Goal: Task Accomplishment & Management: Manage account settings

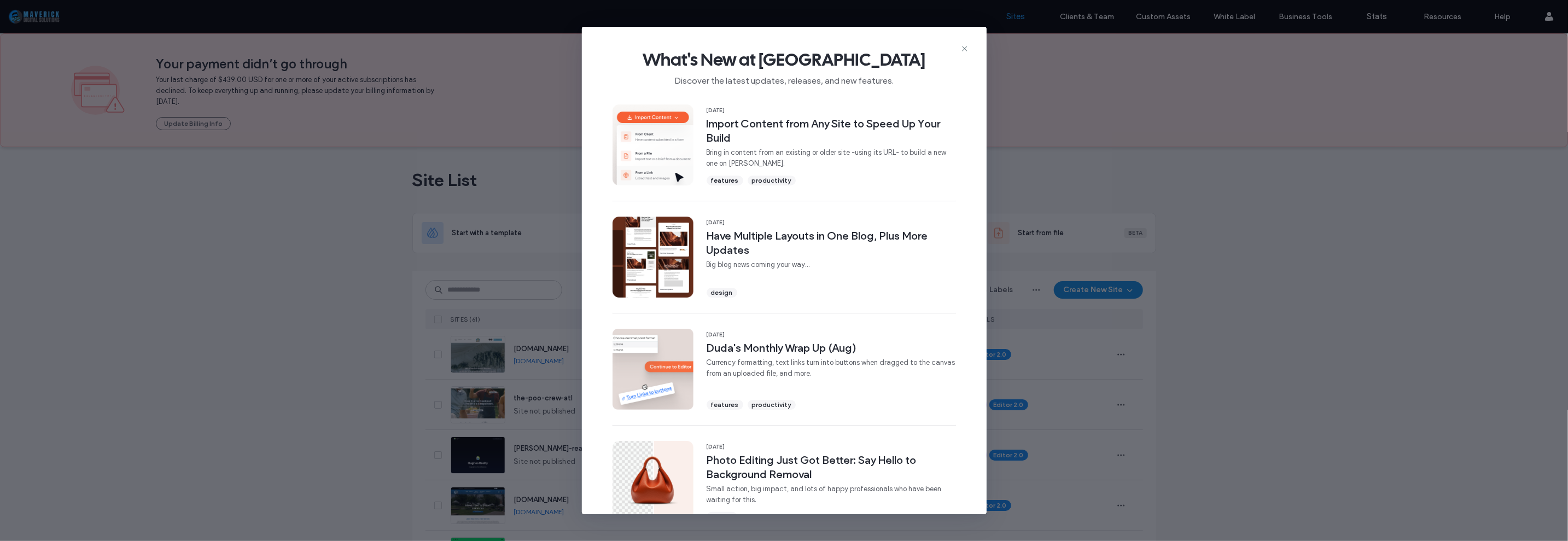
click at [1247, 266] on div "What's New at [GEOGRAPHIC_DATA] Discover the latest updates, releases, and new …" at bounding box center [784, 270] width 1568 height 541
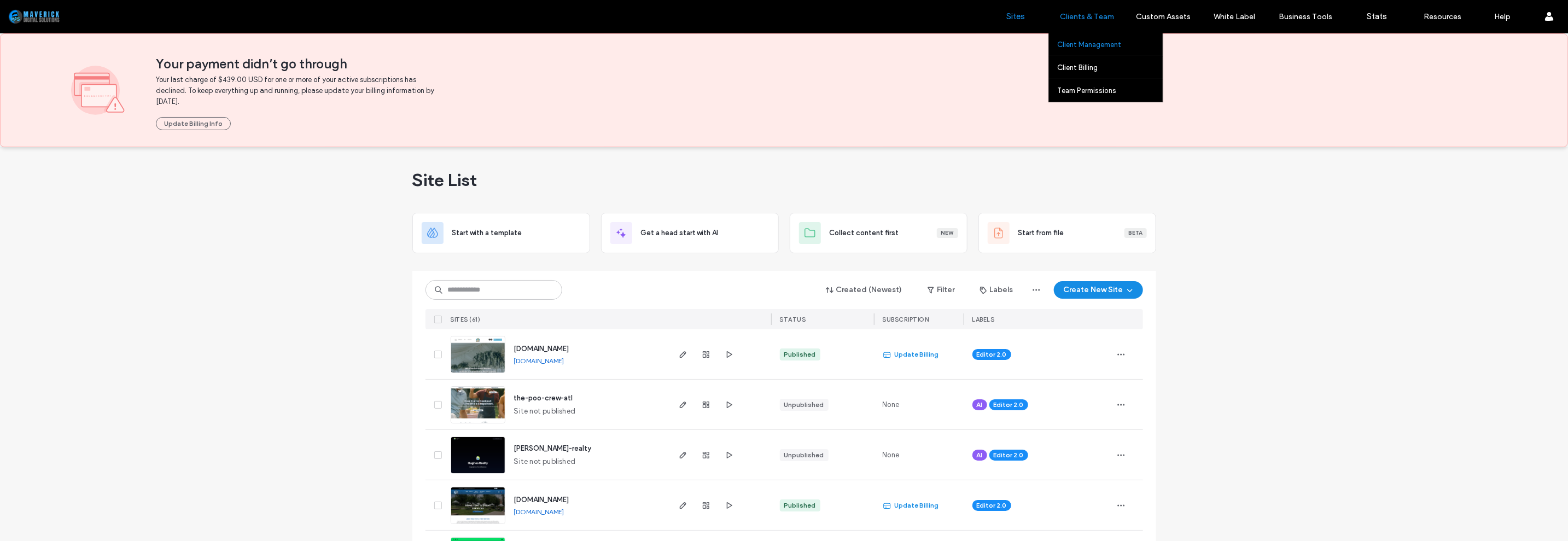
click at [1085, 40] on label "Client Management" at bounding box center [1088, 45] width 64 height 8
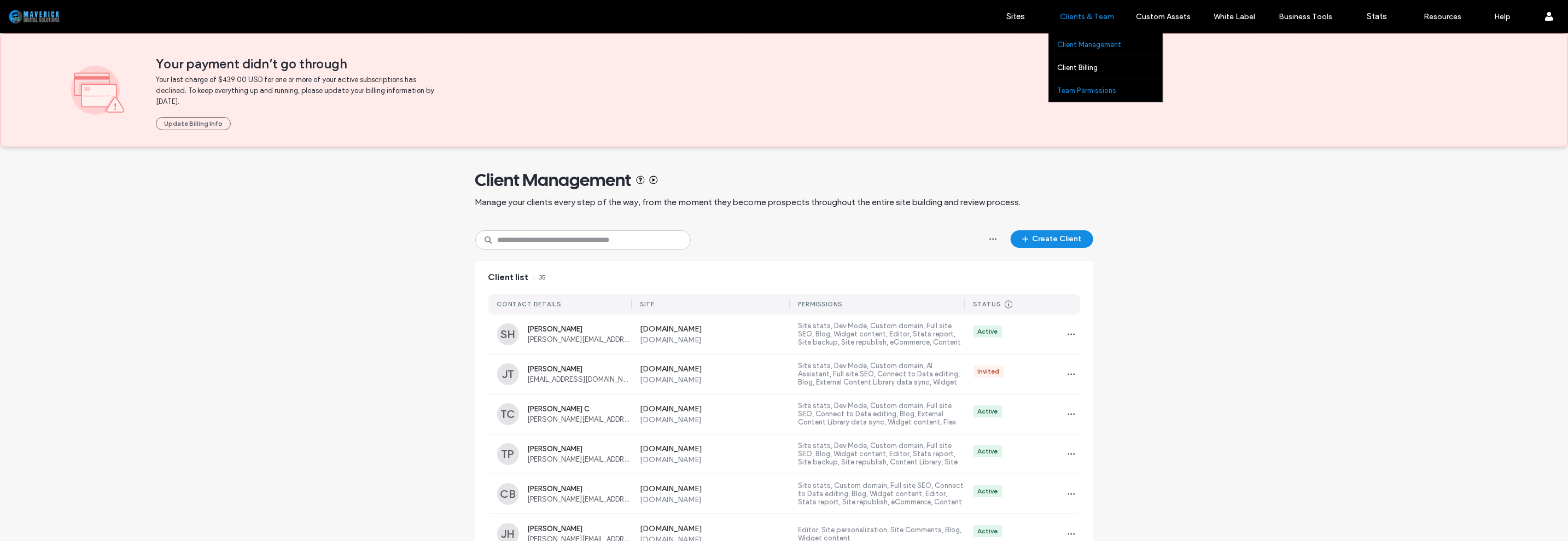
click at [1082, 91] on label "Team Permissions" at bounding box center [1086, 90] width 59 height 8
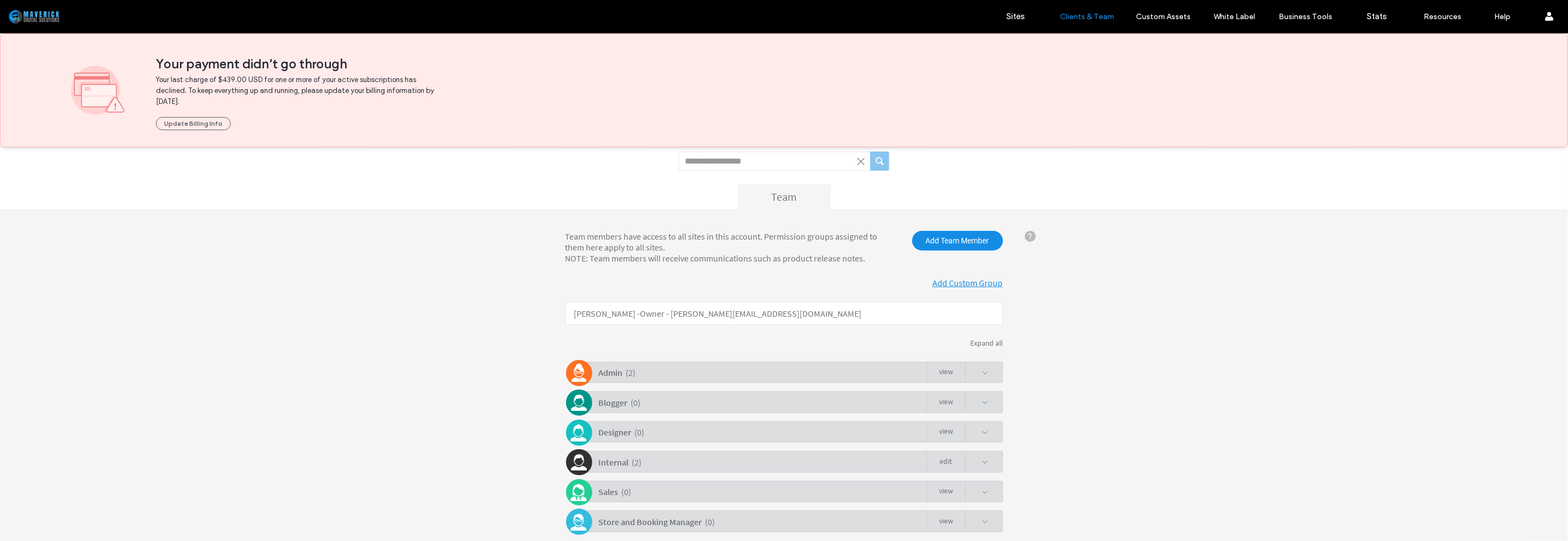
scroll to position [121, 0]
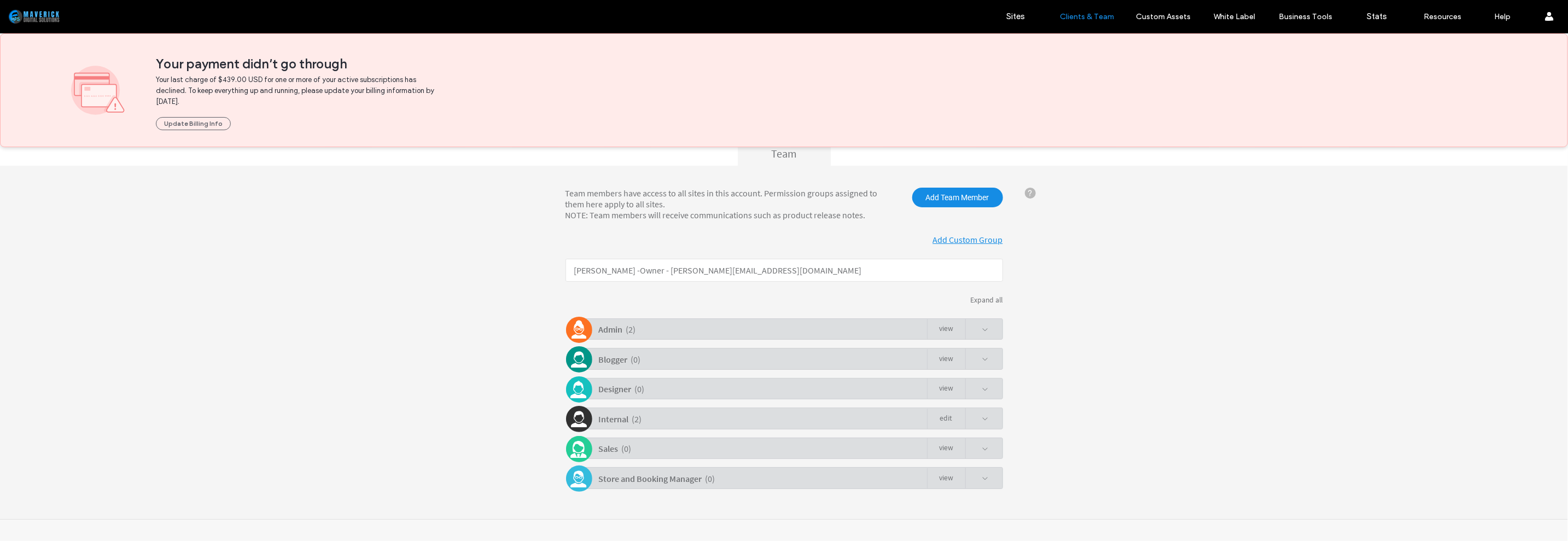
click at [862, 332] on div "Admin ( 2 ) view" at bounding box center [786, 329] width 432 height 22
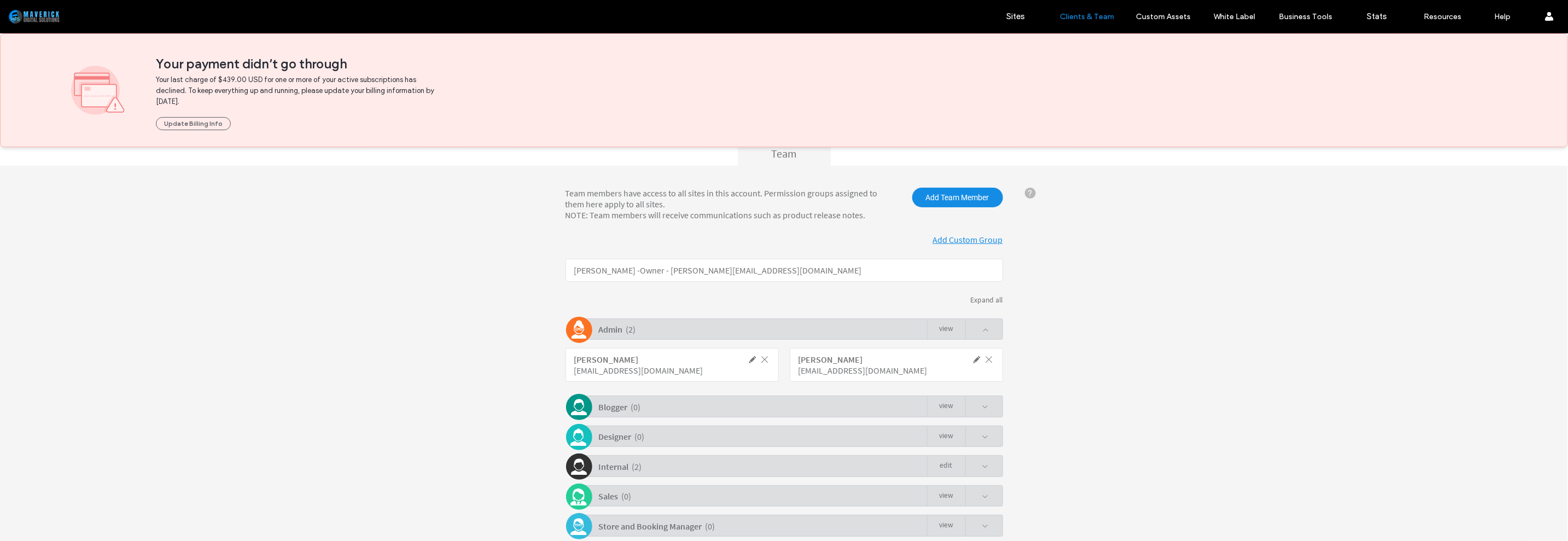
click at [987, 357] on span at bounding box center [989, 359] width 10 height 10
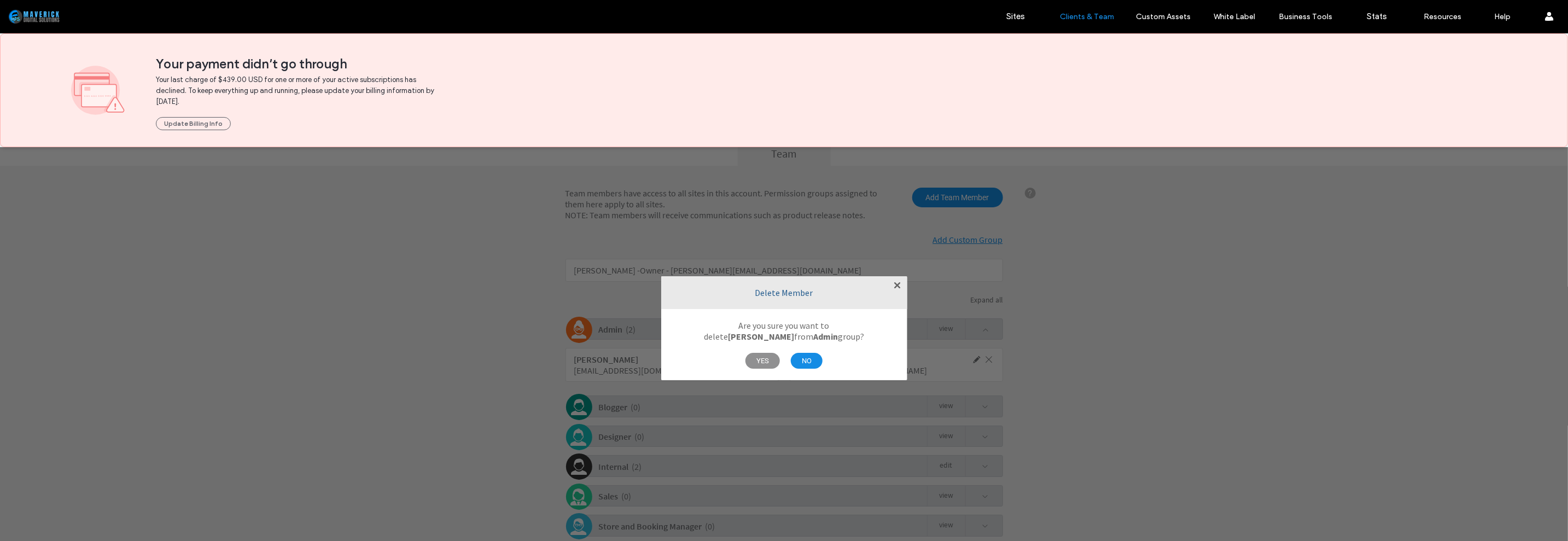
click at [770, 360] on span "YES" at bounding box center [762, 360] width 34 height 16
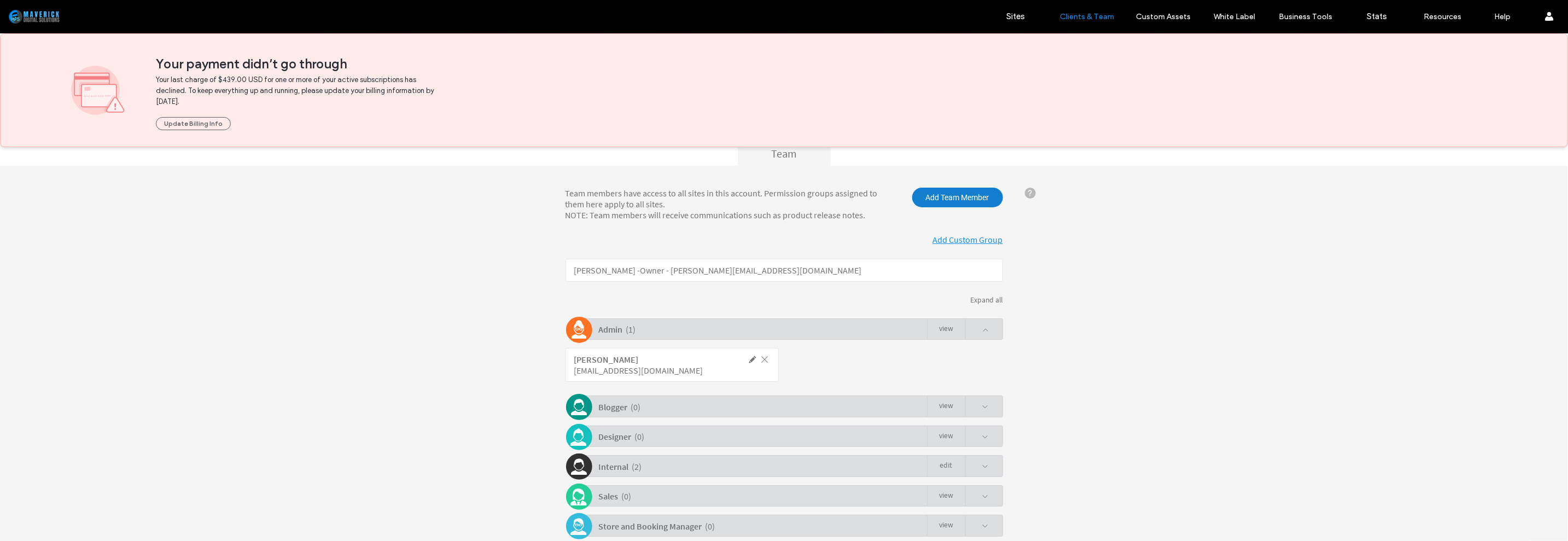
click at [923, 196] on span "Add Team Member" at bounding box center [957, 196] width 91 height 20
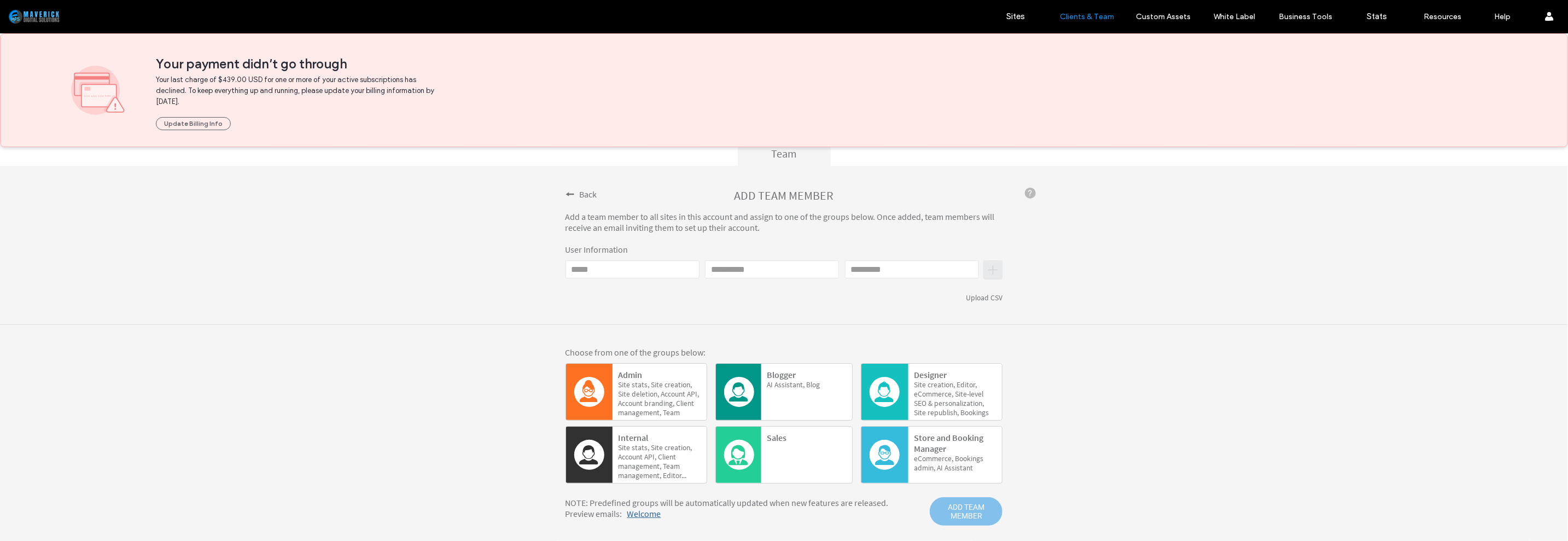
click at [649, 267] on input "Email" at bounding box center [632, 268] width 134 height 18
type input "*"
type input "**********"
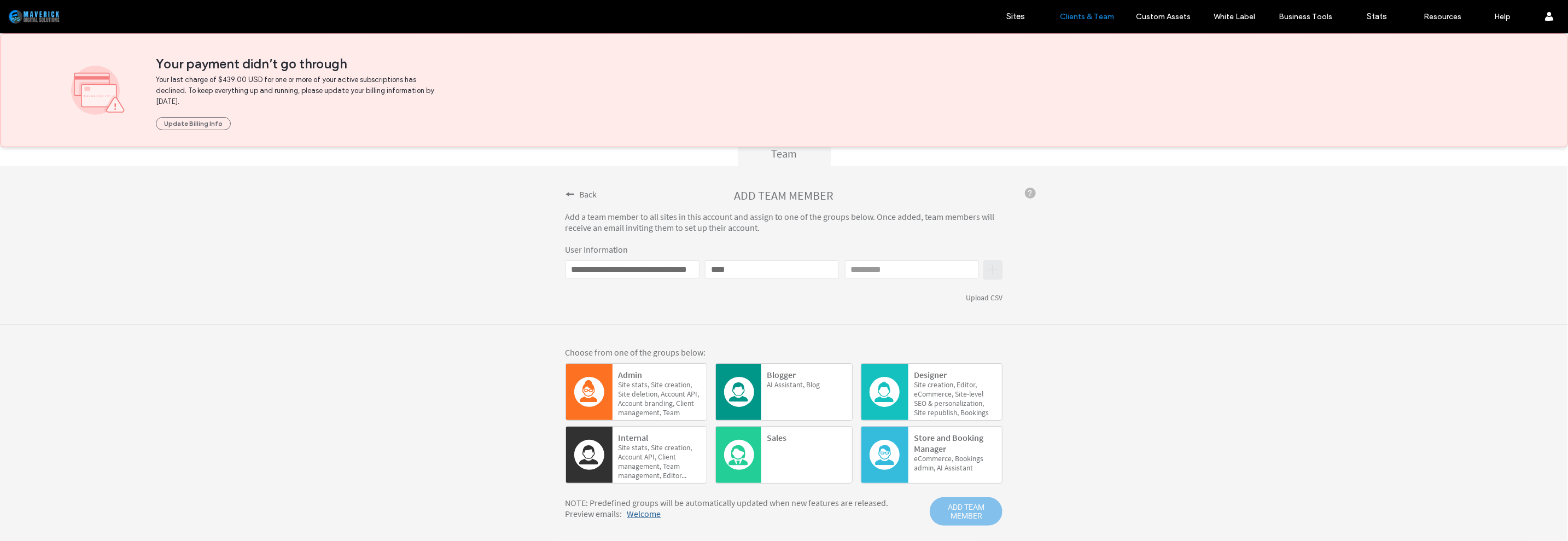
type input "****"
type input "******"
click at [683, 387] on span "creation," at bounding box center [678, 385] width 28 height 9
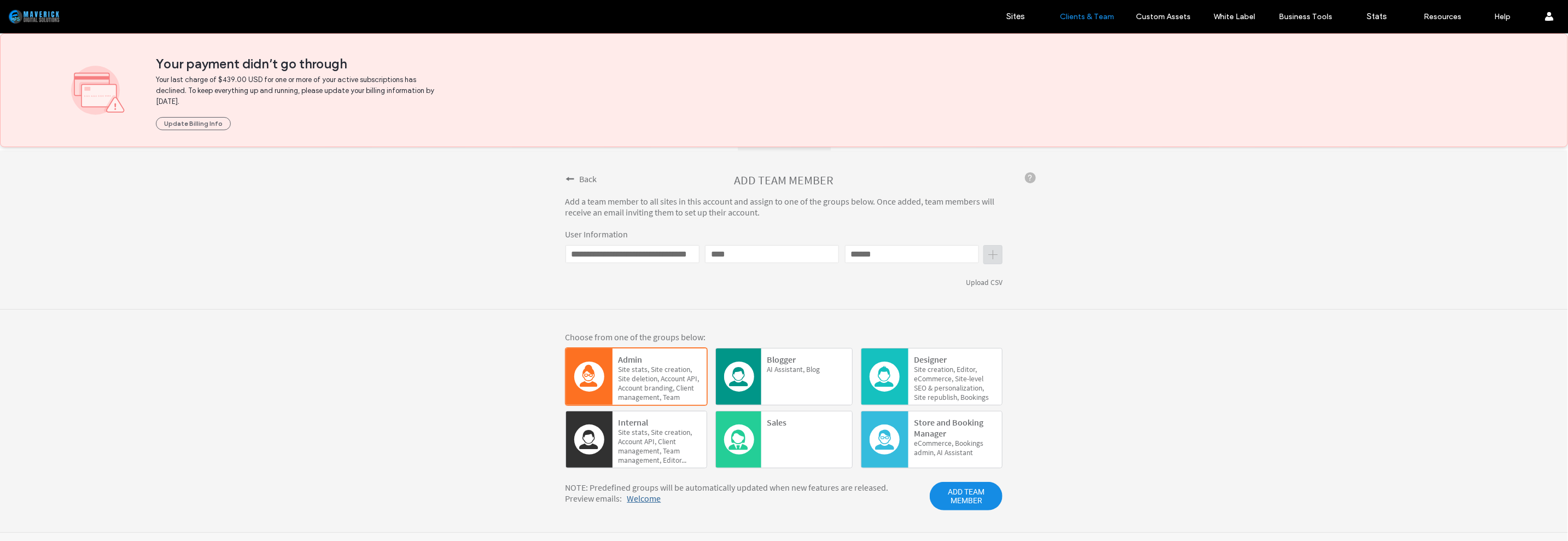
scroll to position [150, 0]
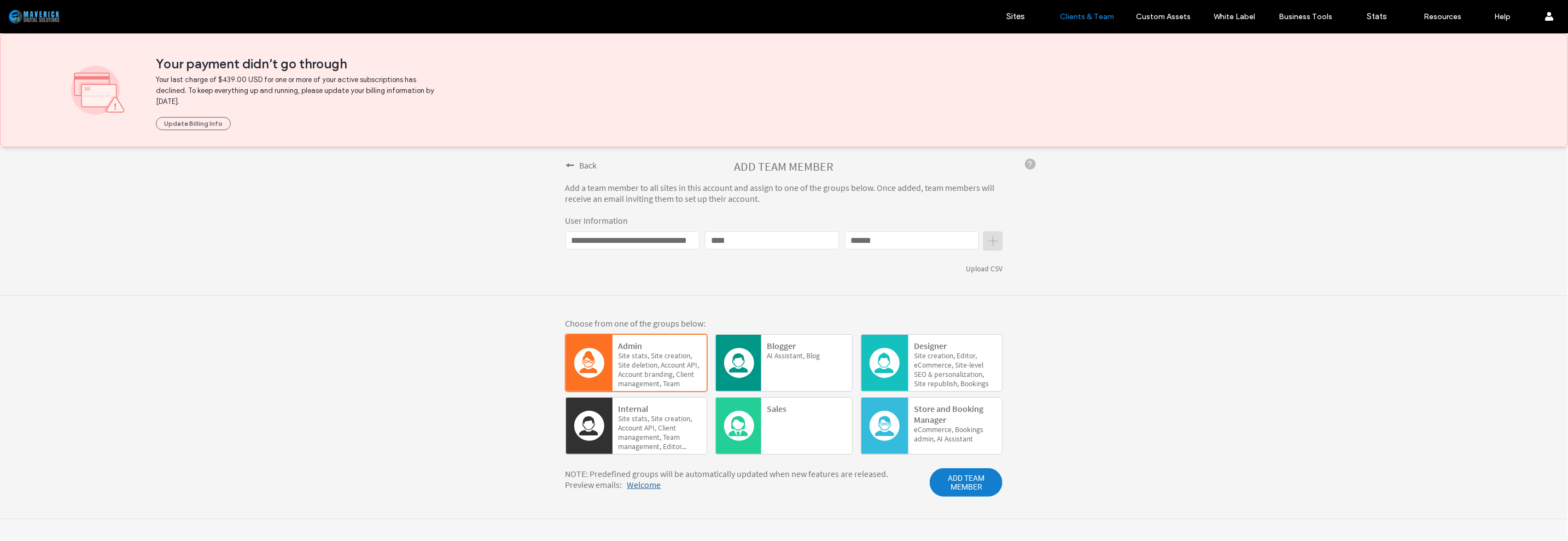
click at [975, 481] on span "ADD TEAM MEMBER" at bounding box center [966, 482] width 73 height 28
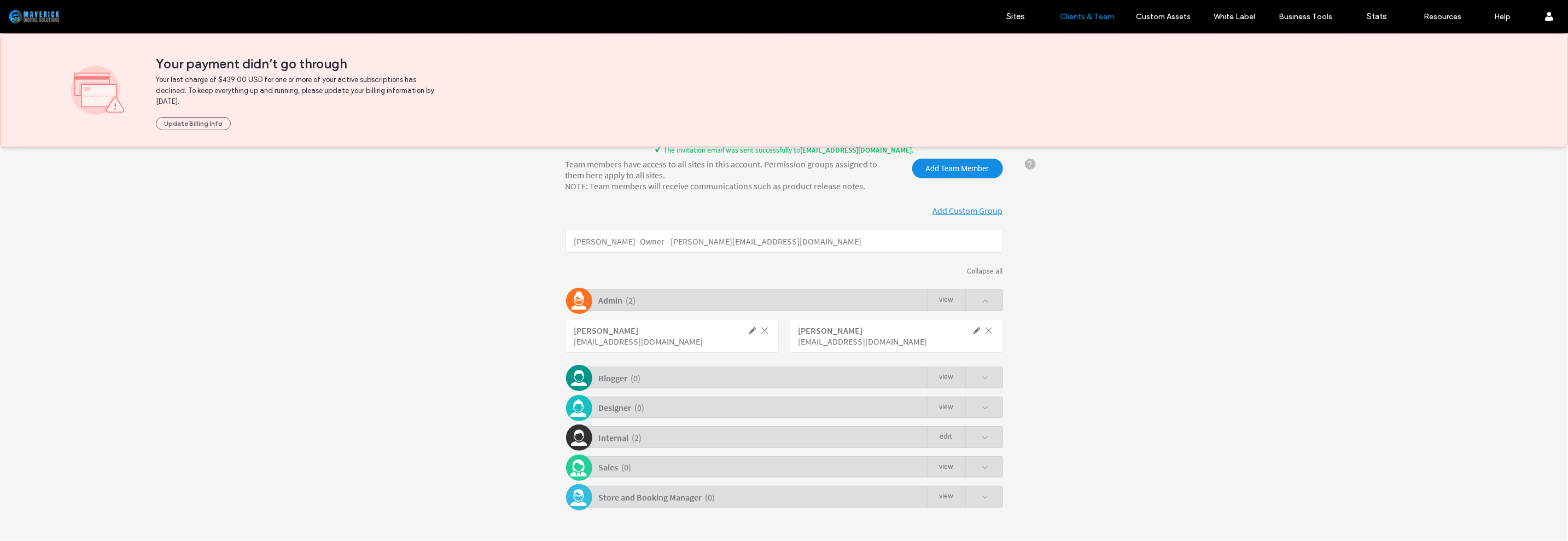
click at [834, 435] on div "Internal ( 2 ) Edit" at bounding box center [786, 436] width 432 height 22
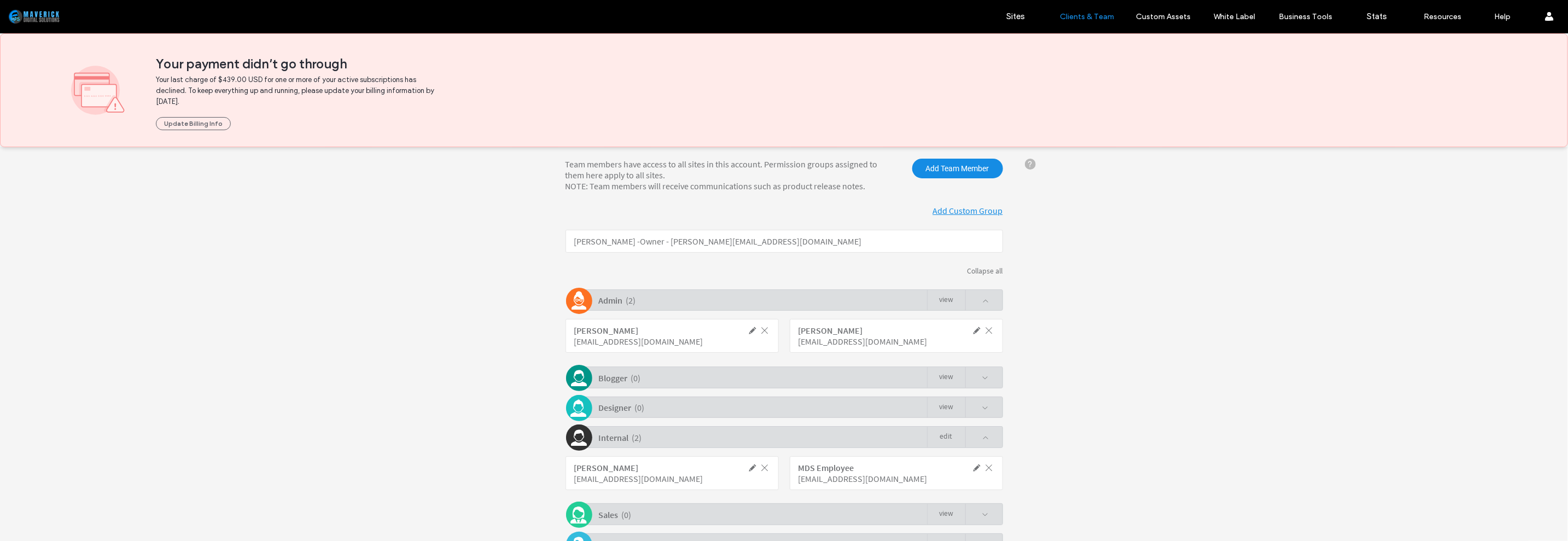
click at [834, 435] on div "Internal ( 2 ) Edit" at bounding box center [786, 436] width 432 height 22
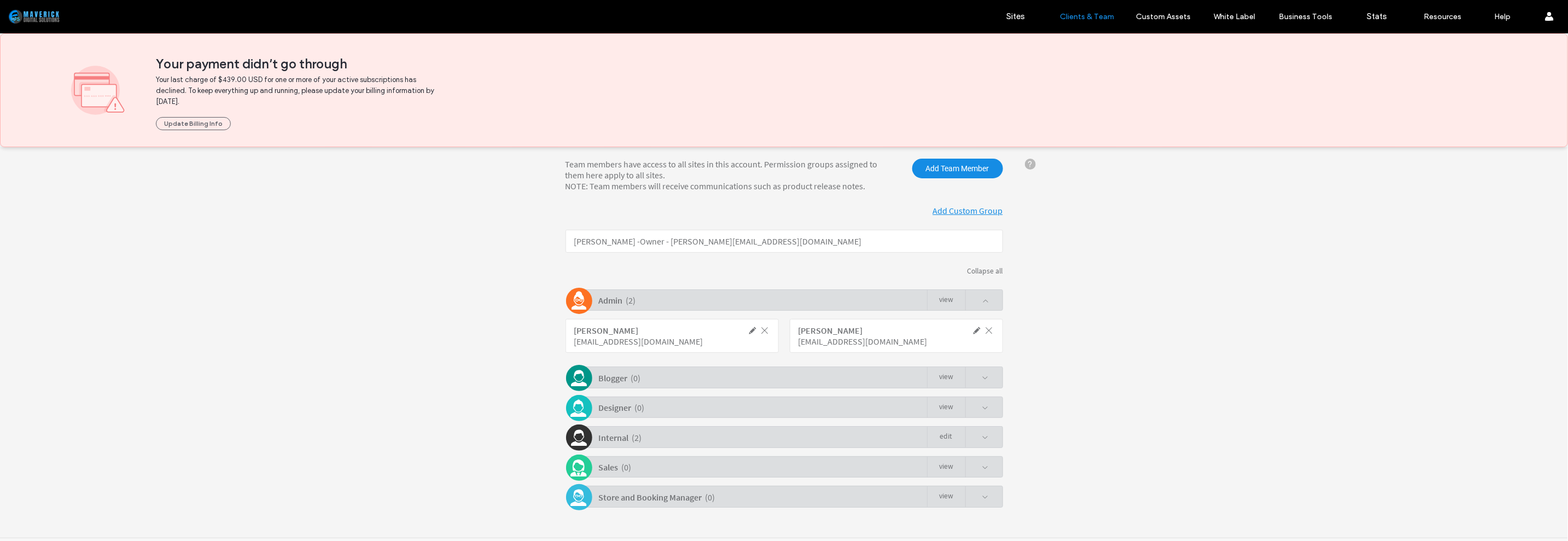
click at [834, 435] on div "Internal ( 2 ) Edit" at bounding box center [786, 436] width 432 height 22
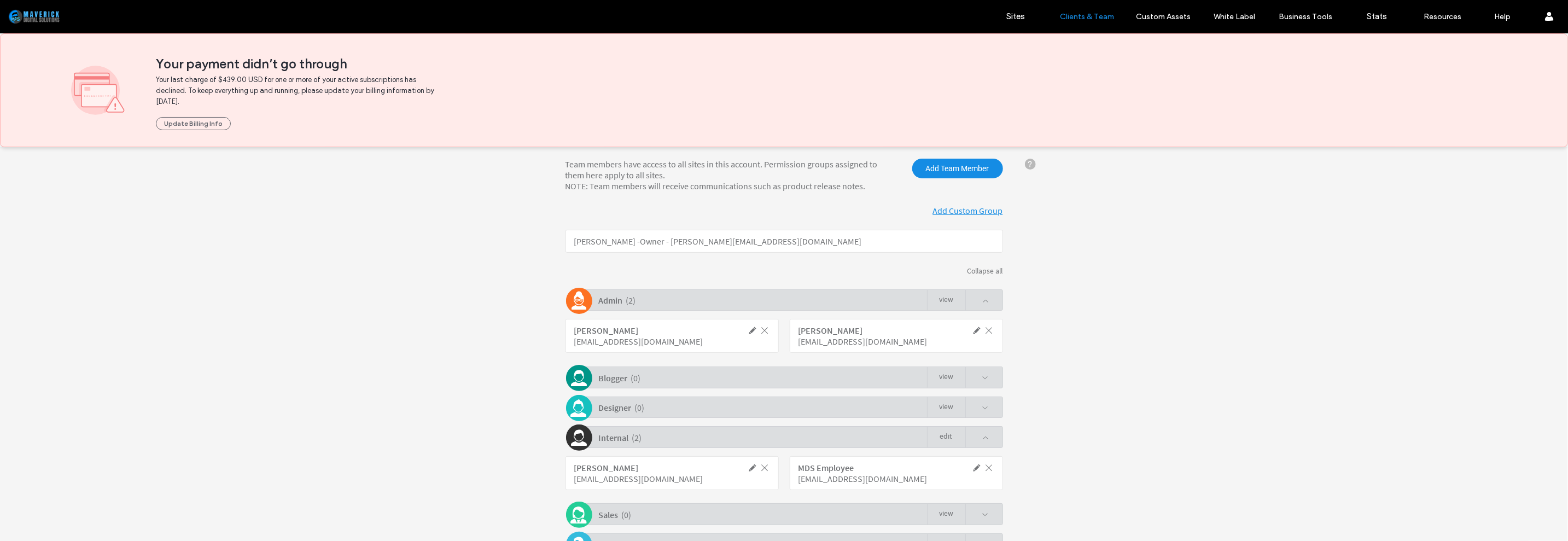
click at [972, 467] on span at bounding box center [977, 467] width 10 height 10
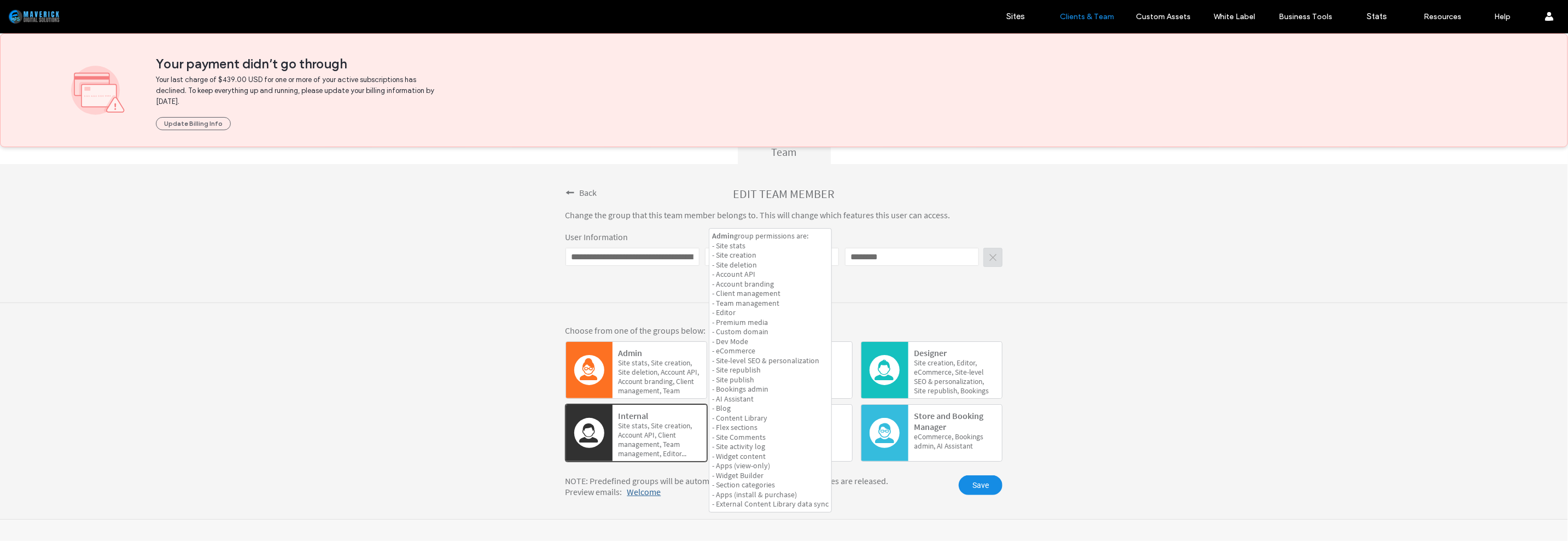
click at [679, 374] on span "Account" at bounding box center [672, 372] width 24 height 9
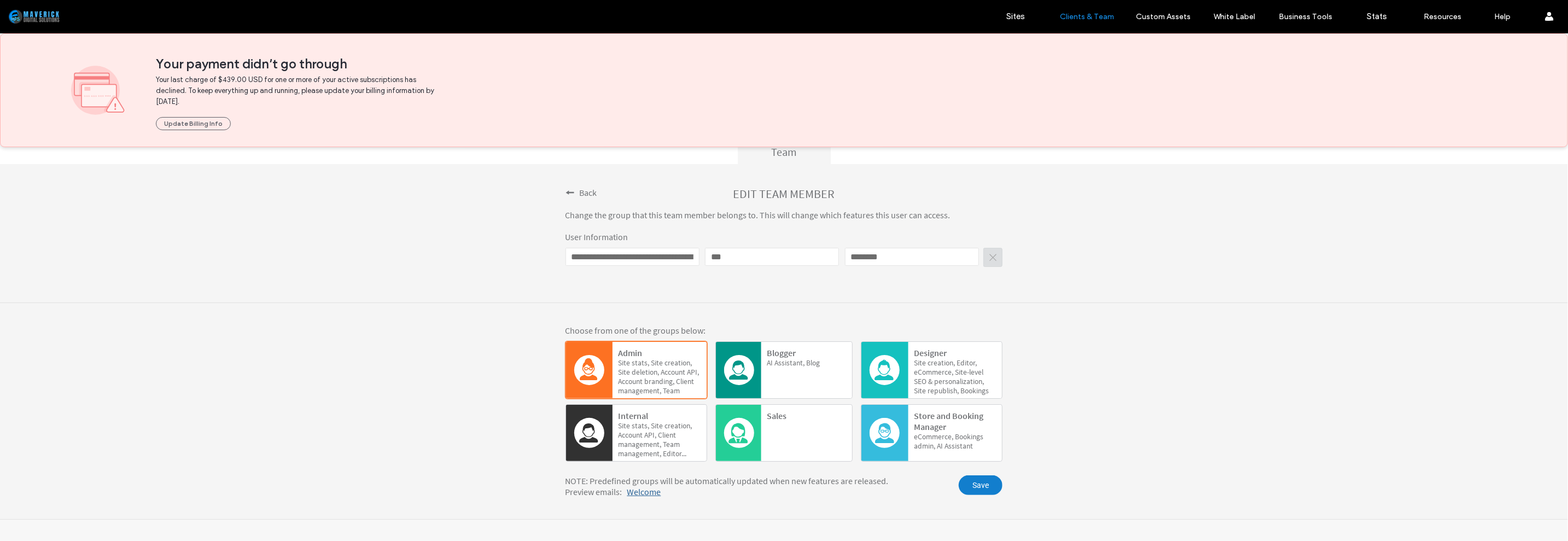
click at [975, 488] on span "Save" at bounding box center [980, 484] width 44 height 20
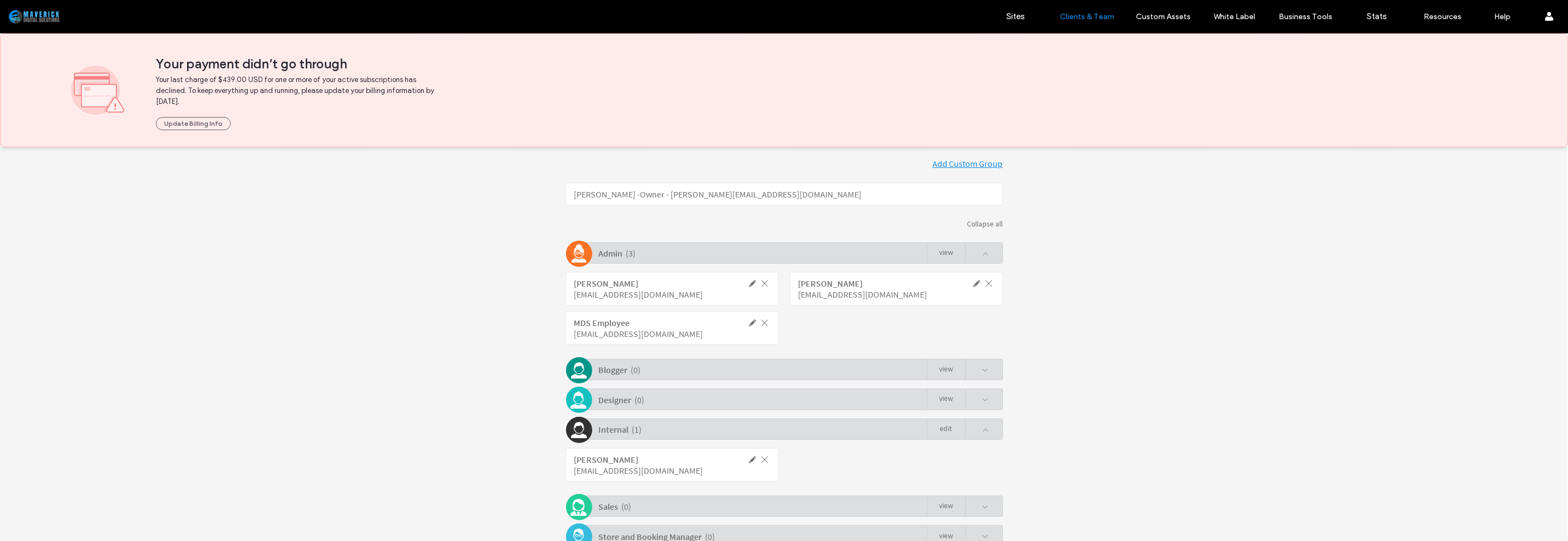
scroll to position [219, 0]
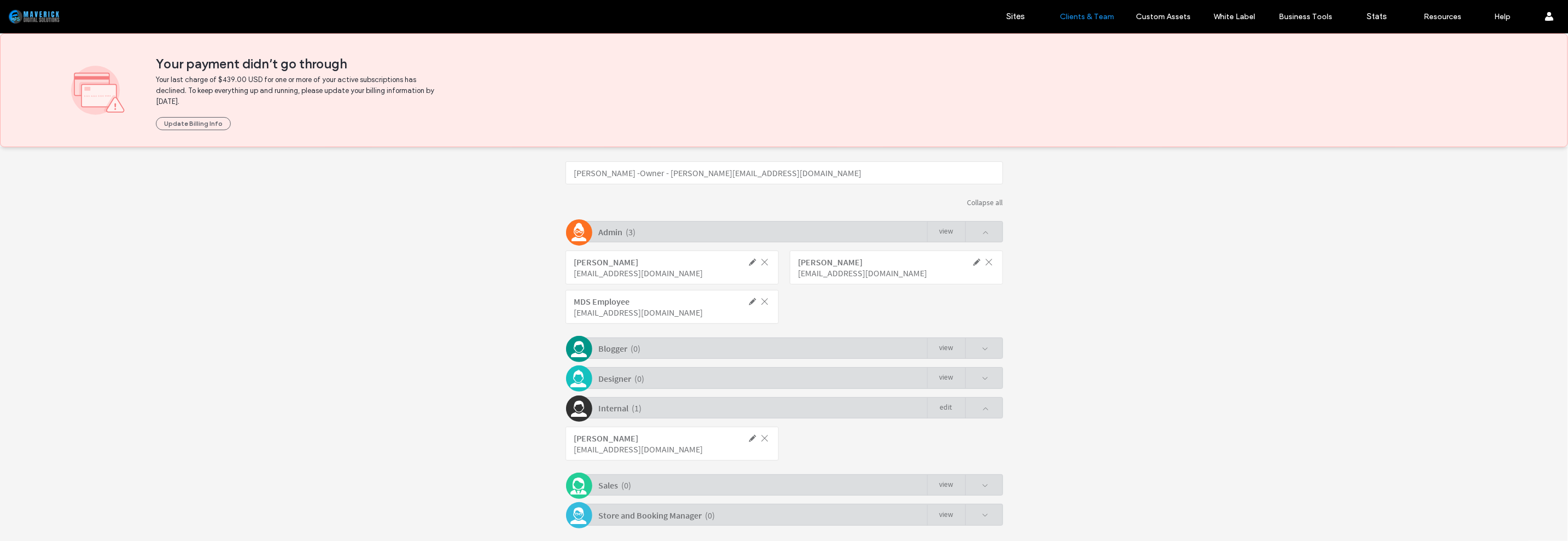
click at [748, 438] on span at bounding box center [753, 437] width 10 height 10
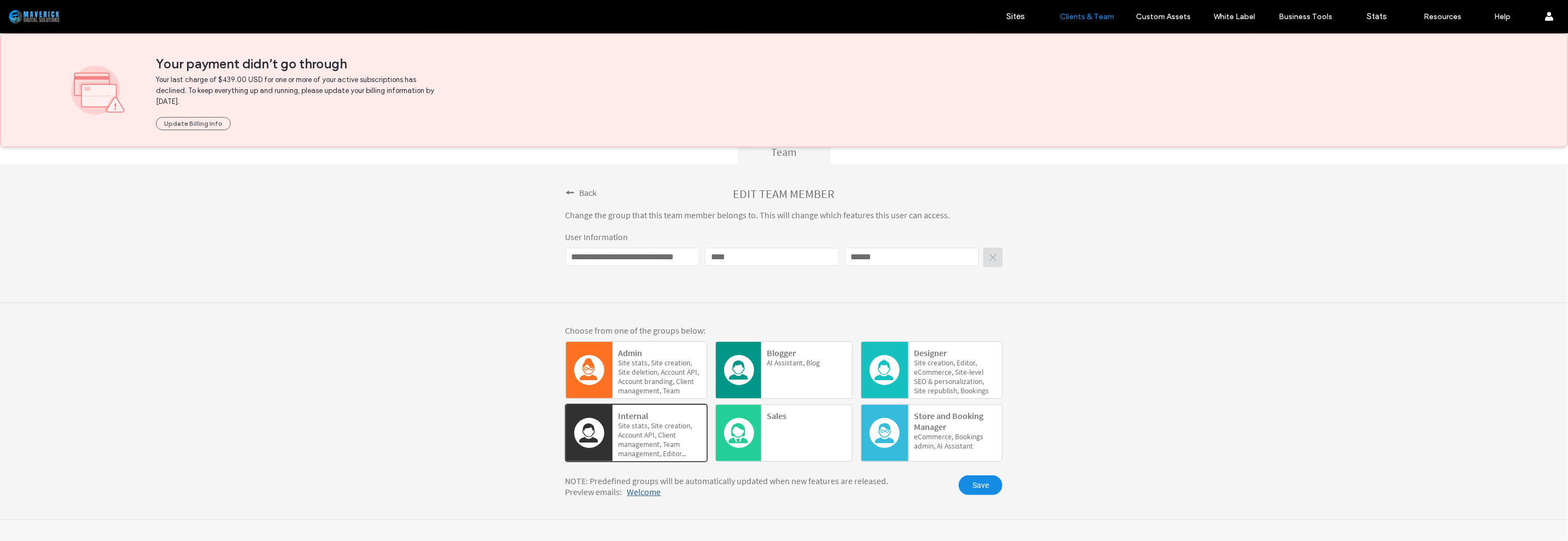
click at [639, 368] on span "deletion," at bounding box center [645, 372] width 28 height 9
click at [977, 488] on span "Save" at bounding box center [980, 484] width 44 height 20
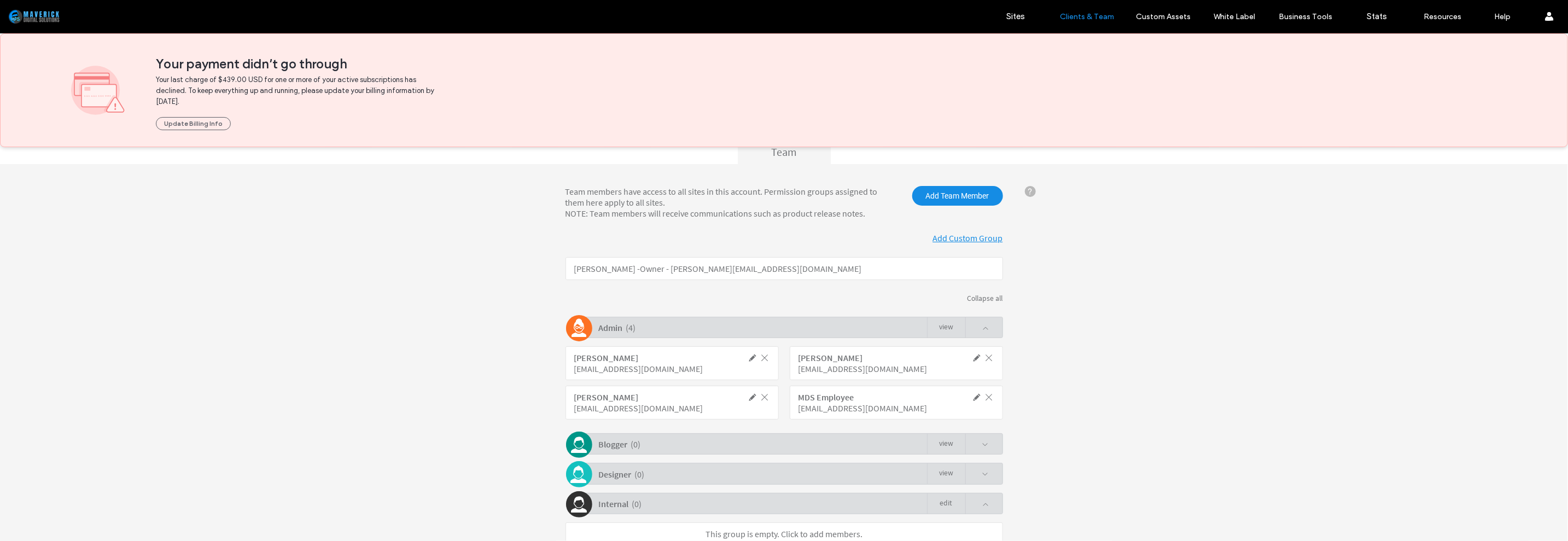
scroll to position [219, 0]
